Goal: Information Seeking & Learning: Learn about a topic

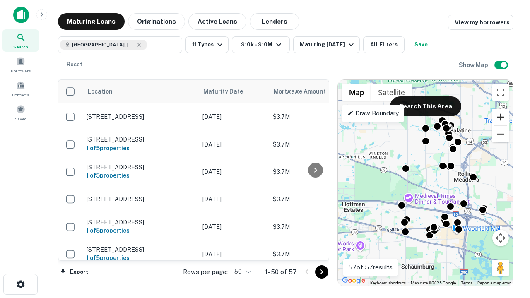
click at [500, 117] on button "Zoom in" at bounding box center [500, 117] width 17 height 17
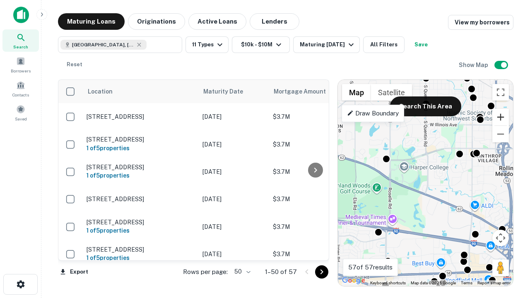
click at [500, 117] on button "Zoom in" at bounding box center [500, 117] width 17 height 17
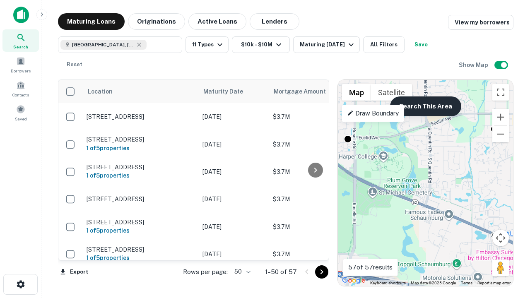
click at [425, 106] on button "Search This Area" at bounding box center [425, 106] width 71 height 20
